Goal: Browse casually

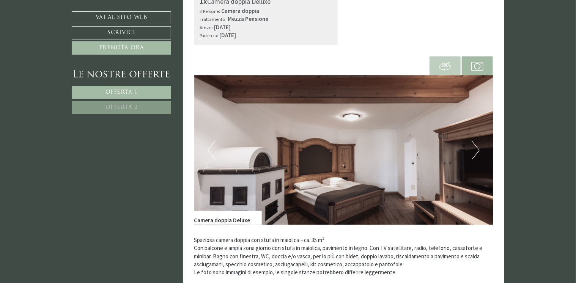
scroll to position [493, 0]
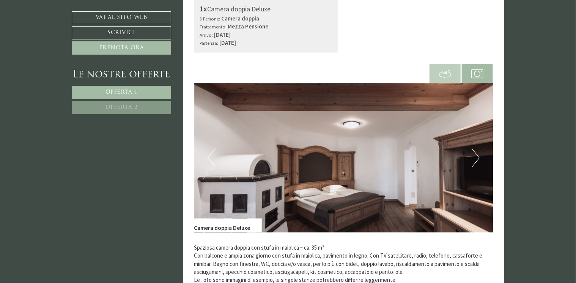
click at [474, 158] on button "Next" at bounding box center [476, 157] width 8 height 19
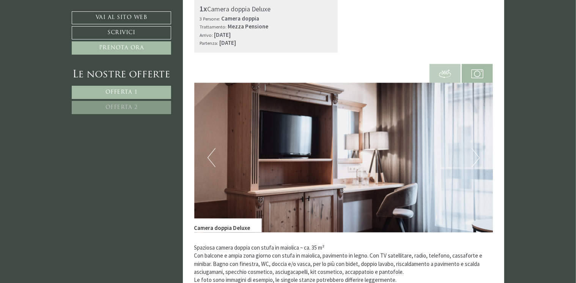
click at [474, 158] on button "Next" at bounding box center [476, 157] width 8 height 19
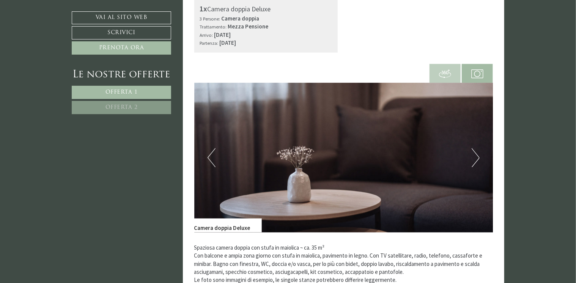
click at [474, 158] on button "Next" at bounding box center [476, 157] width 8 height 19
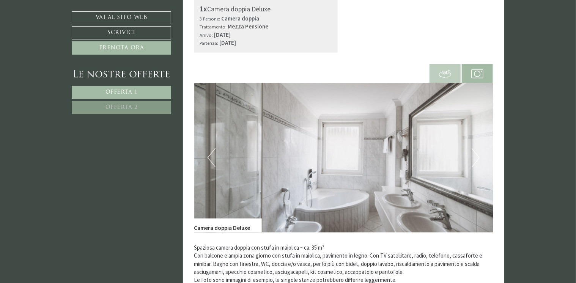
click at [474, 158] on button "Next" at bounding box center [476, 157] width 8 height 19
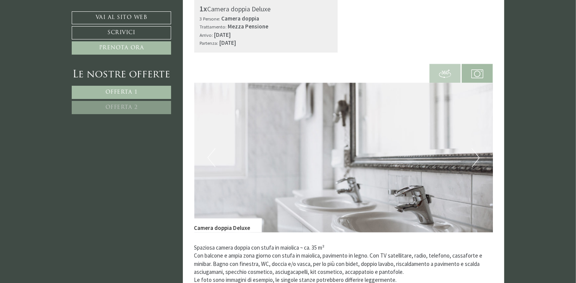
click at [474, 158] on button "Next" at bounding box center [476, 157] width 8 height 19
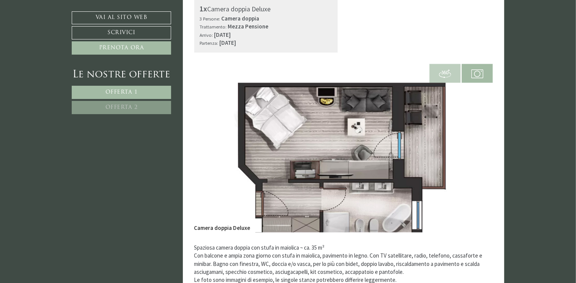
click at [474, 158] on button "Next" at bounding box center [476, 157] width 8 height 19
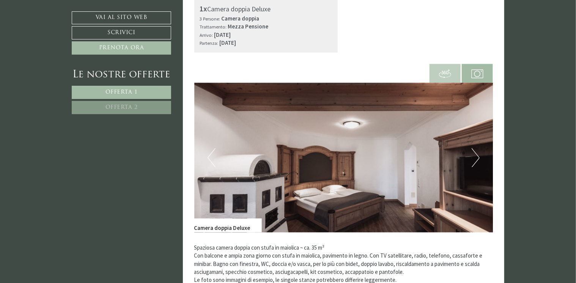
click at [474, 158] on button "Next" at bounding box center [476, 157] width 8 height 19
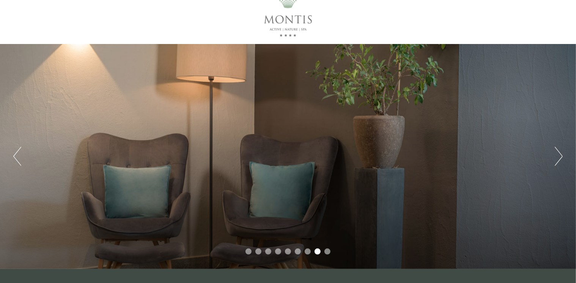
scroll to position [0, 0]
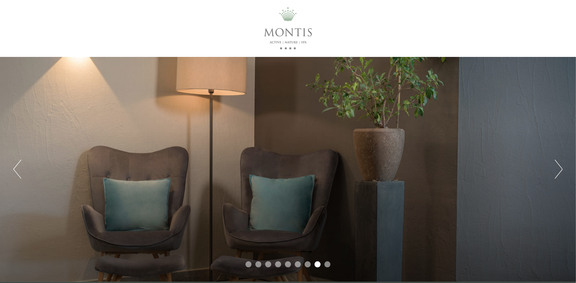
click at [558, 168] on button "Next" at bounding box center [559, 169] width 8 height 19
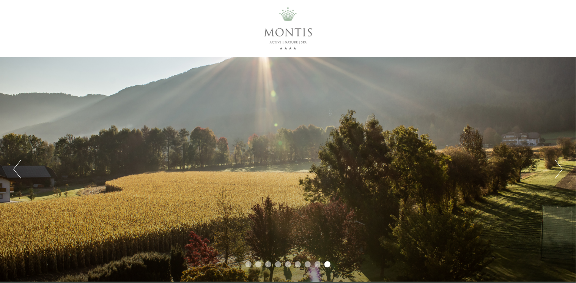
click at [559, 170] on button "Next" at bounding box center [559, 169] width 8 height 19
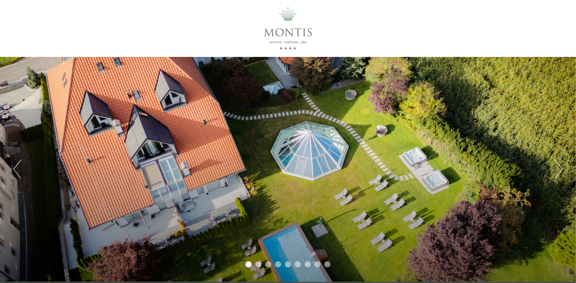
click at [560, 170] on button "Next" at bounding box center [559, 169] width 8 height 19
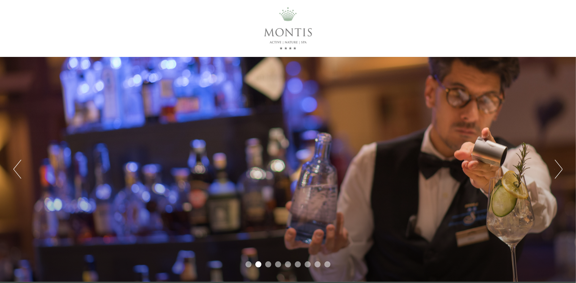
click at [560, 170] on button "Next" at bounding box center [559, 169] width 8 height 19
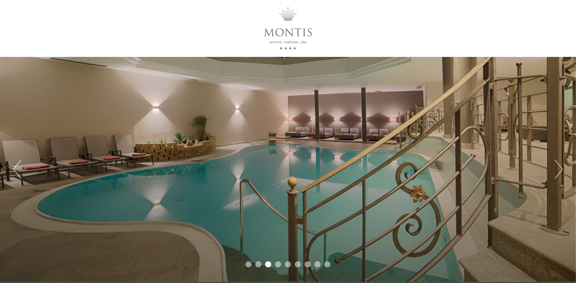
click at [560, 170] on button "Next" at bounding box center [559, 169] width 8 height 19
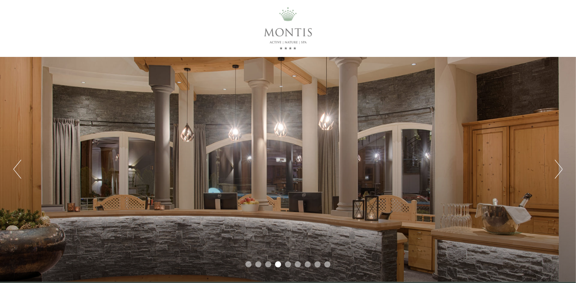
click at [560, 170] on button "Next" at bounding box center [559, 169] width 8 height 19
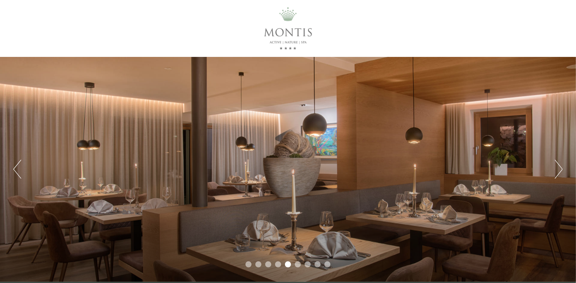
click at [560, 170] on button "Next" at bounding box center [559, 169] width 8 height 19
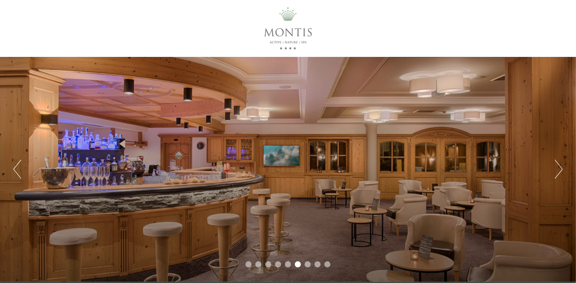
click at [560, 170] on button "Next" at bounding box center [559, 169] width 8 height 19
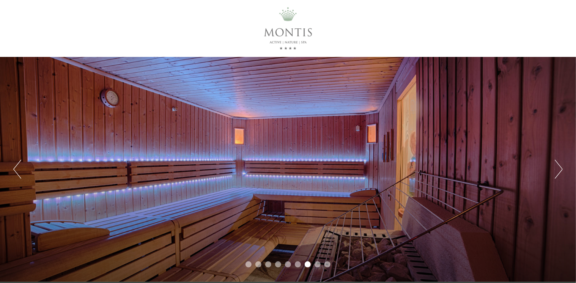
click at [560, 170] on button "Next" at bounding box center [559, 169] width 8 height 19
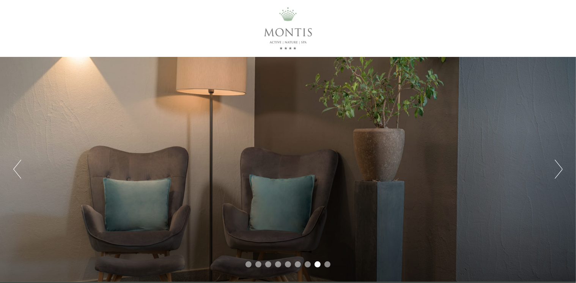
click at [560, 170] on button "Next" at bounding box center [559, 169] width 8 height 19
